Goal: Information Seeking & Learning: Learn about a topic

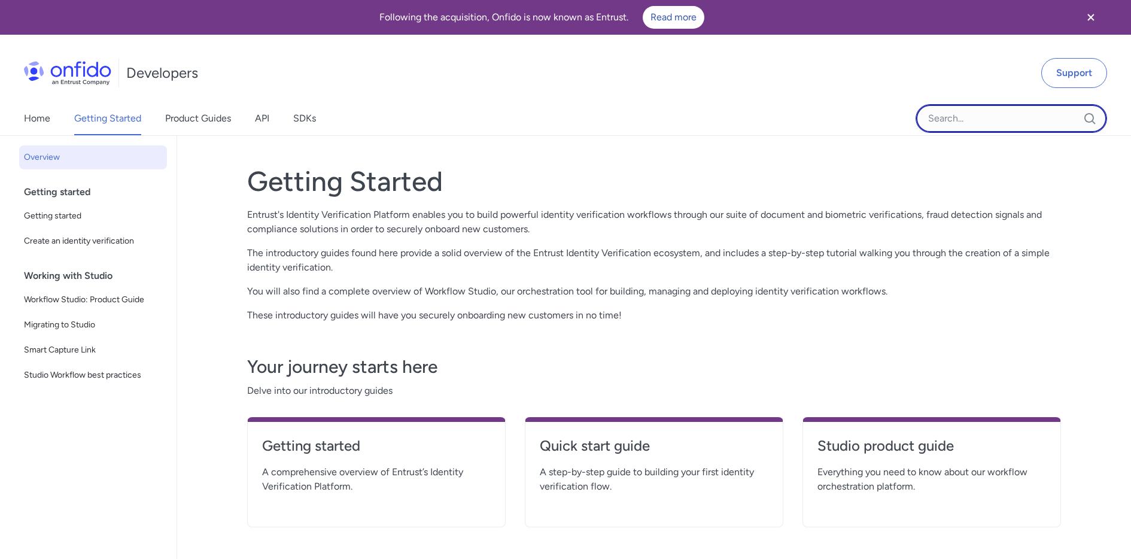
click at [962, 120] on input "Onfido search input field" at bounding box center [1012, 118] width 192 height 29
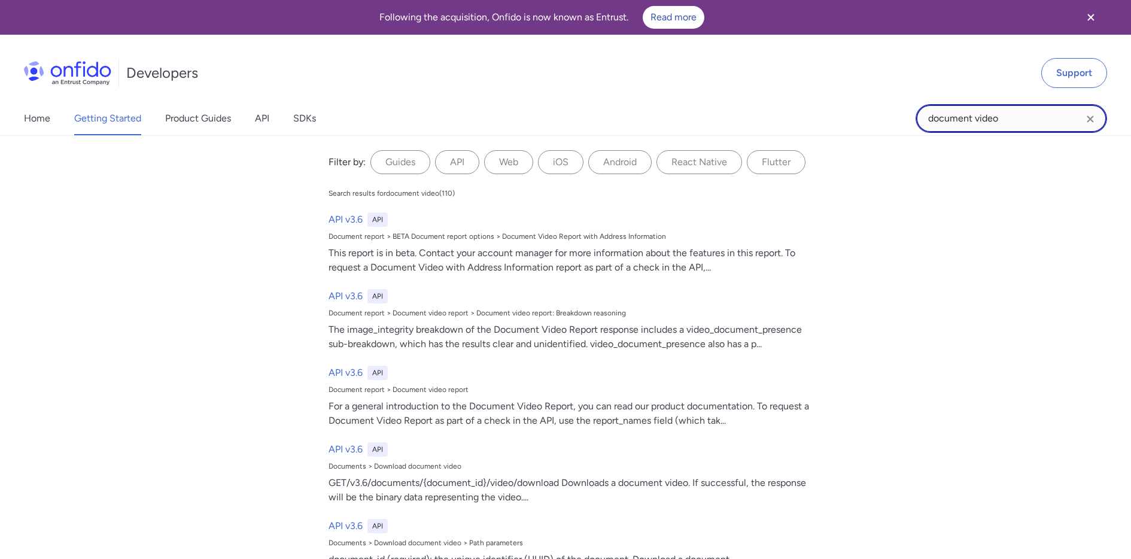
type input "document video"
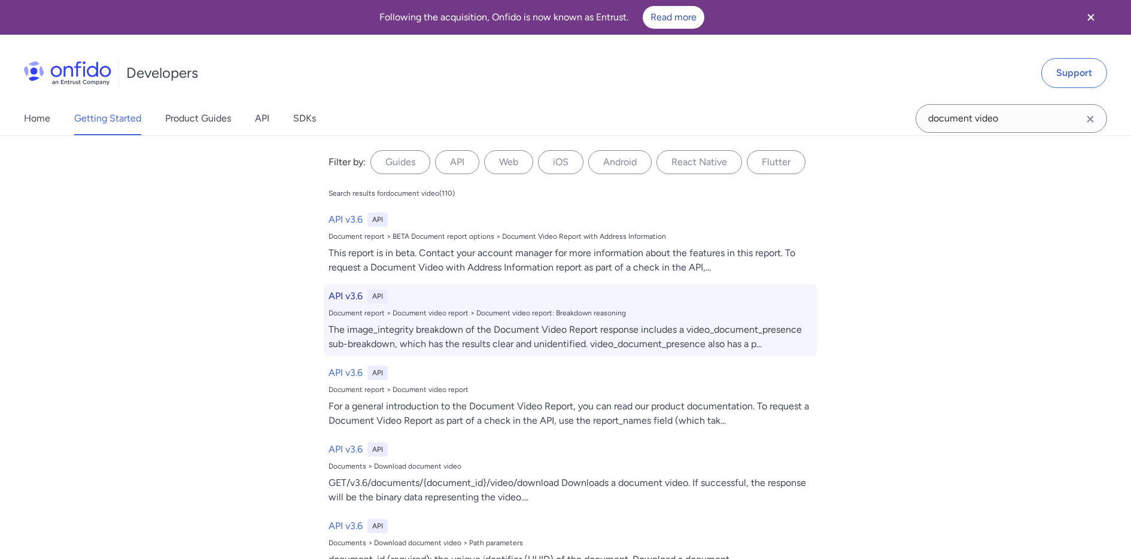
click at [348, 297] on h6 "API v3.6" at bounding box center [346, 296] width 34 height 14
select select "http"
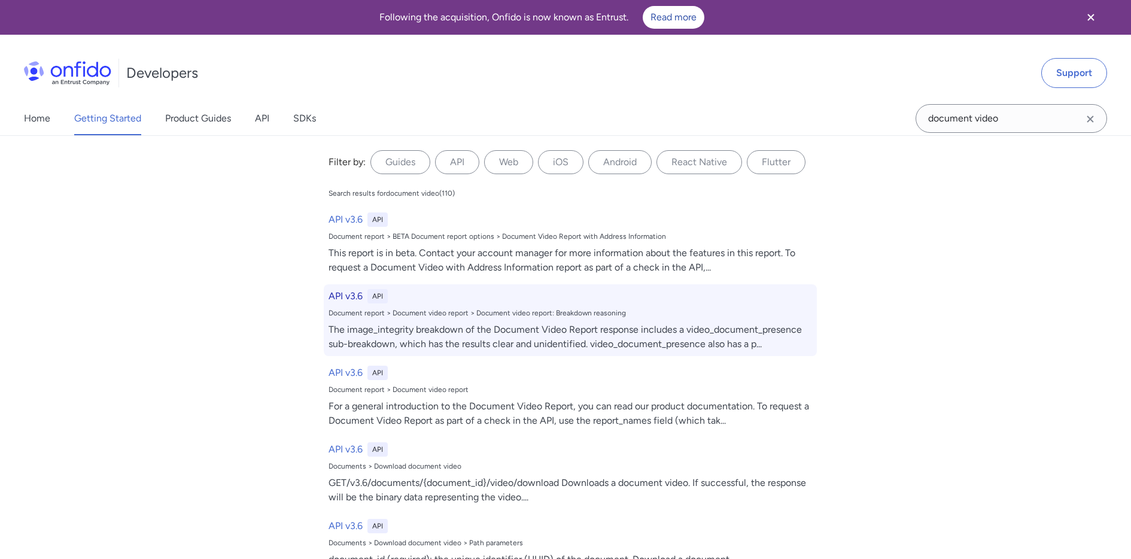
select select "http"
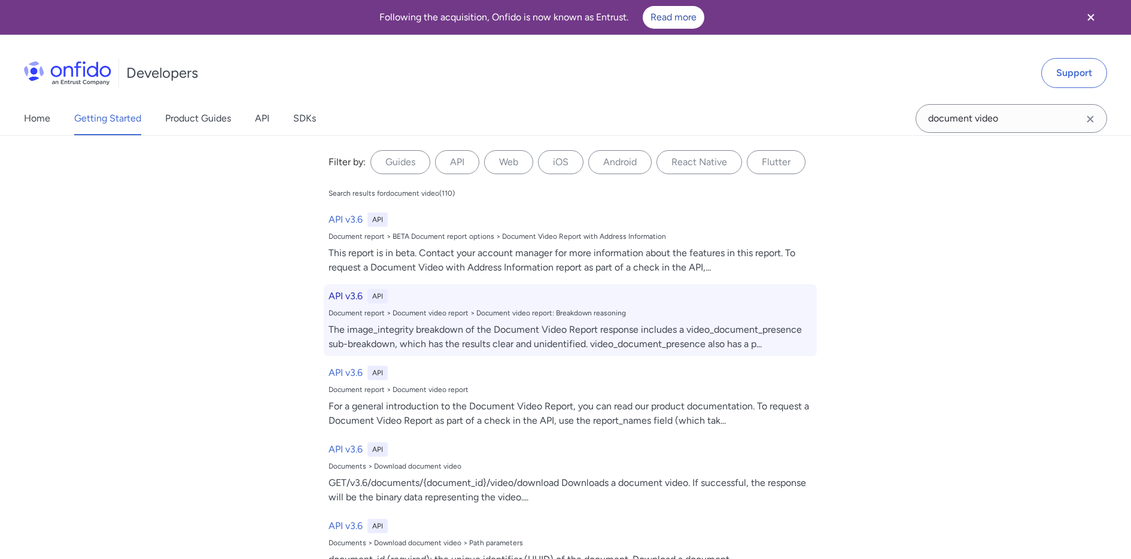
select select "http"
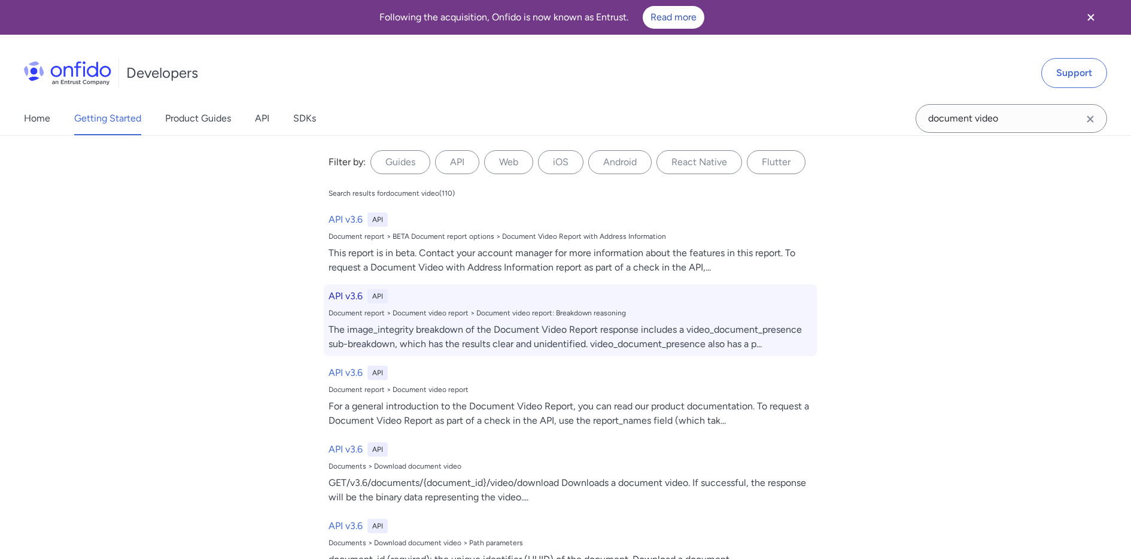
select select "http"
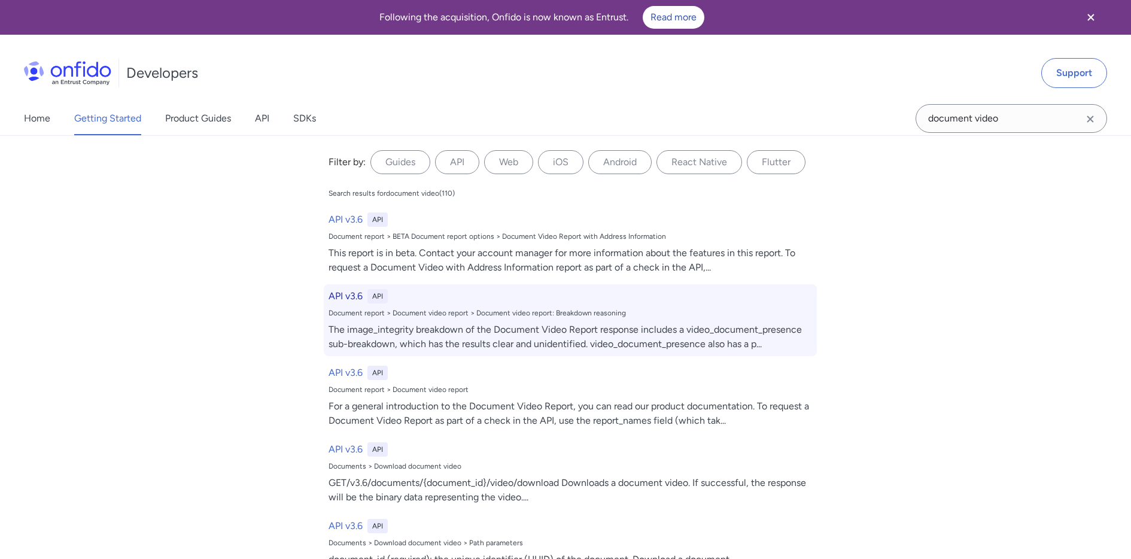
select select "http"
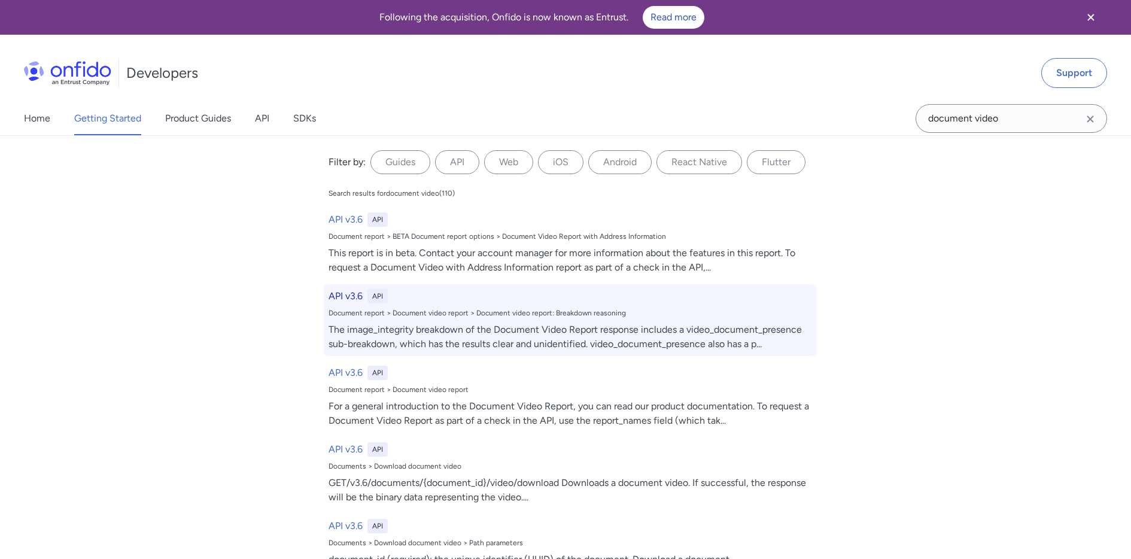
select select "http"
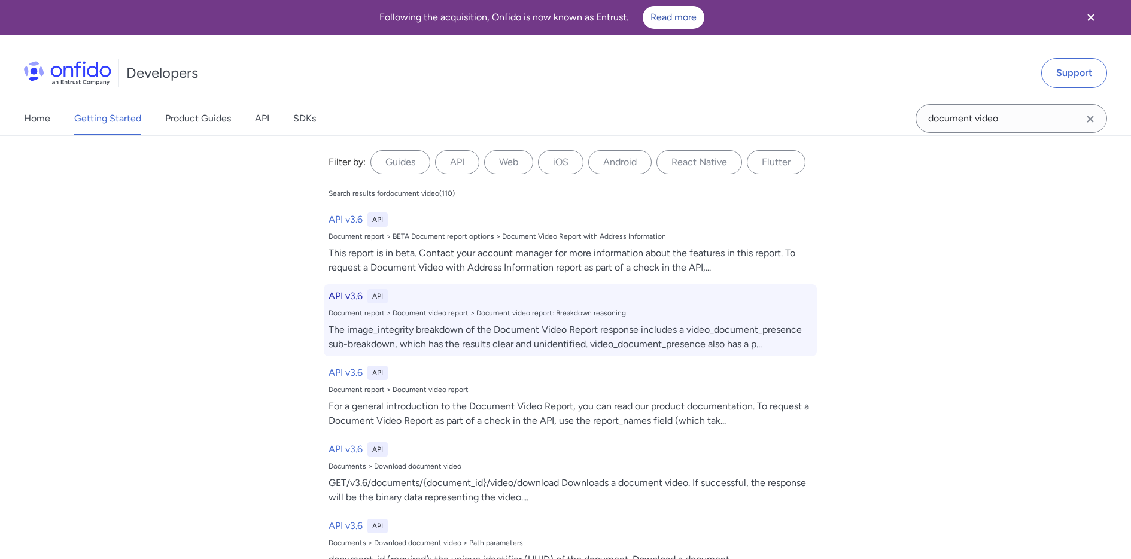
select select "http"
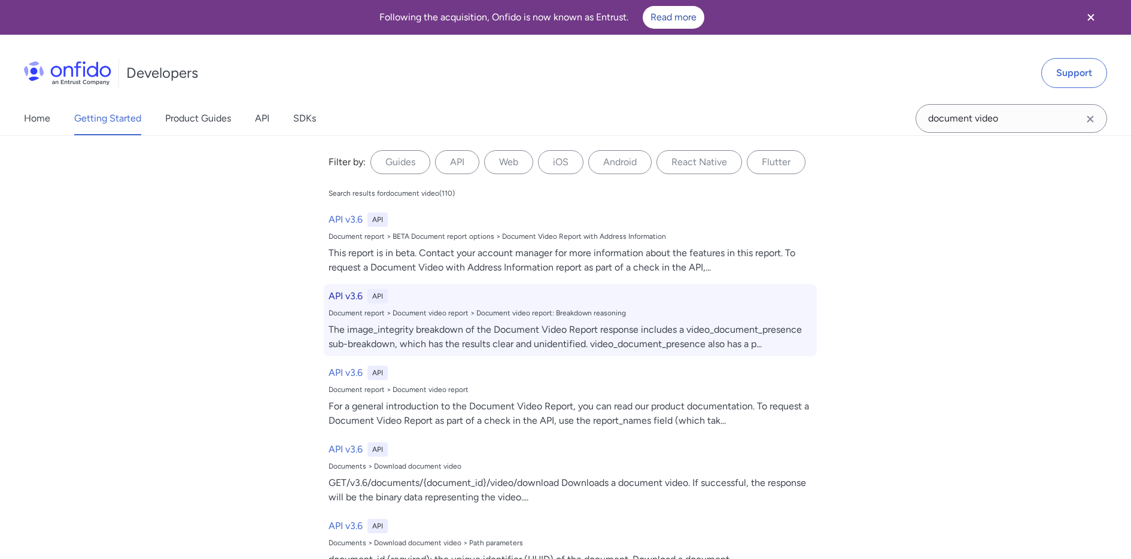
select select "http"
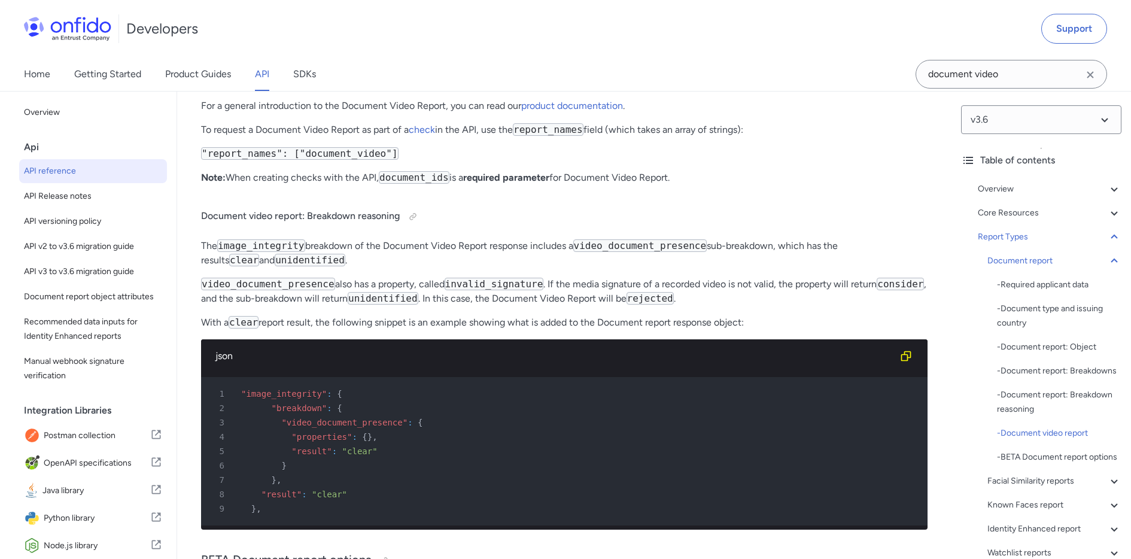
scroll to position [51432, 0]
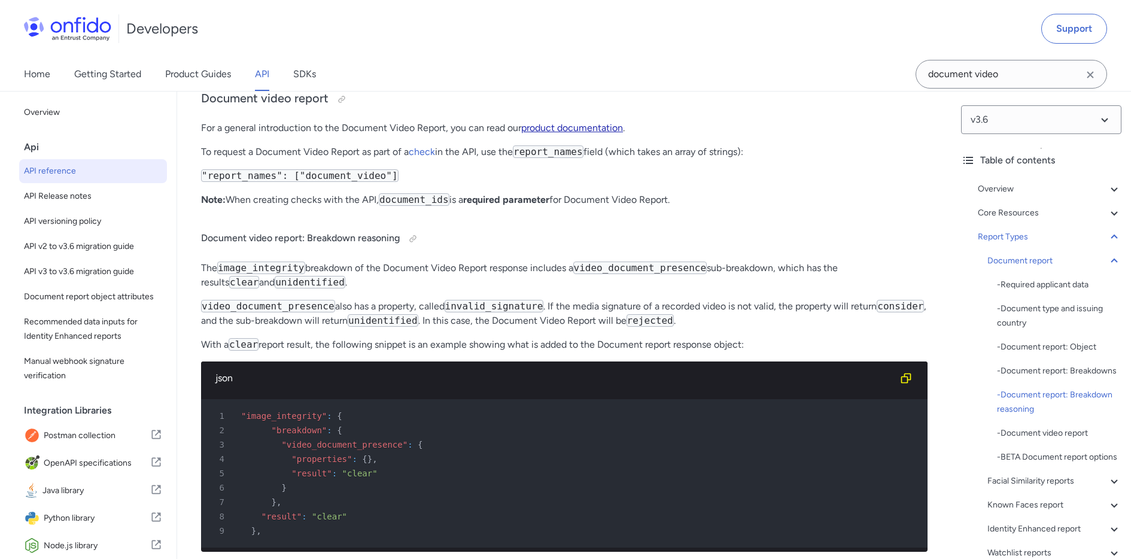
click at [603, 133] on link "product documentation" at bounding box center [572, 127] width 102 height 11
